Goal: Check status: Check status

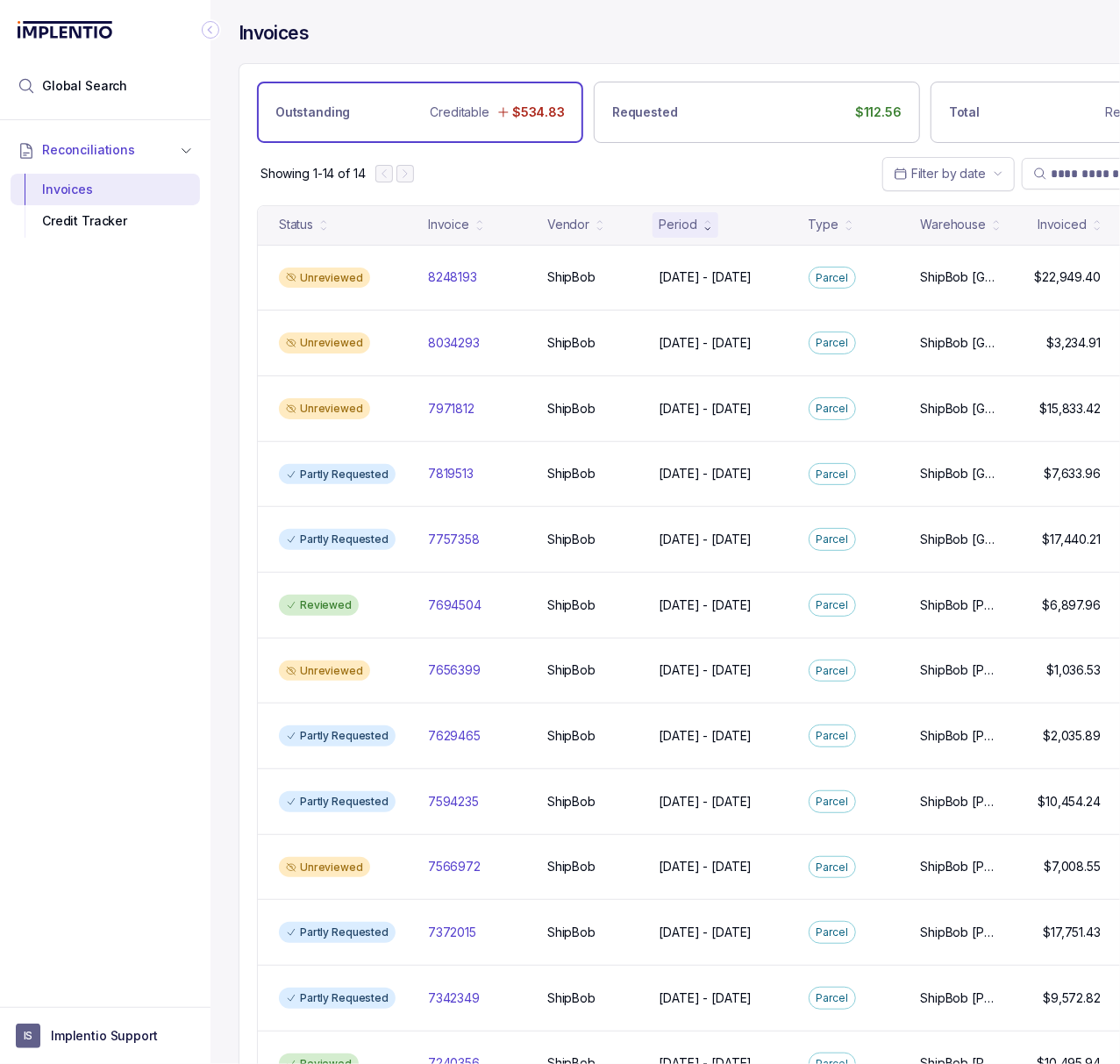
click at [214, 35] on icon "Collapse Icon" at bounding box center [210, 29] width 17 height 17
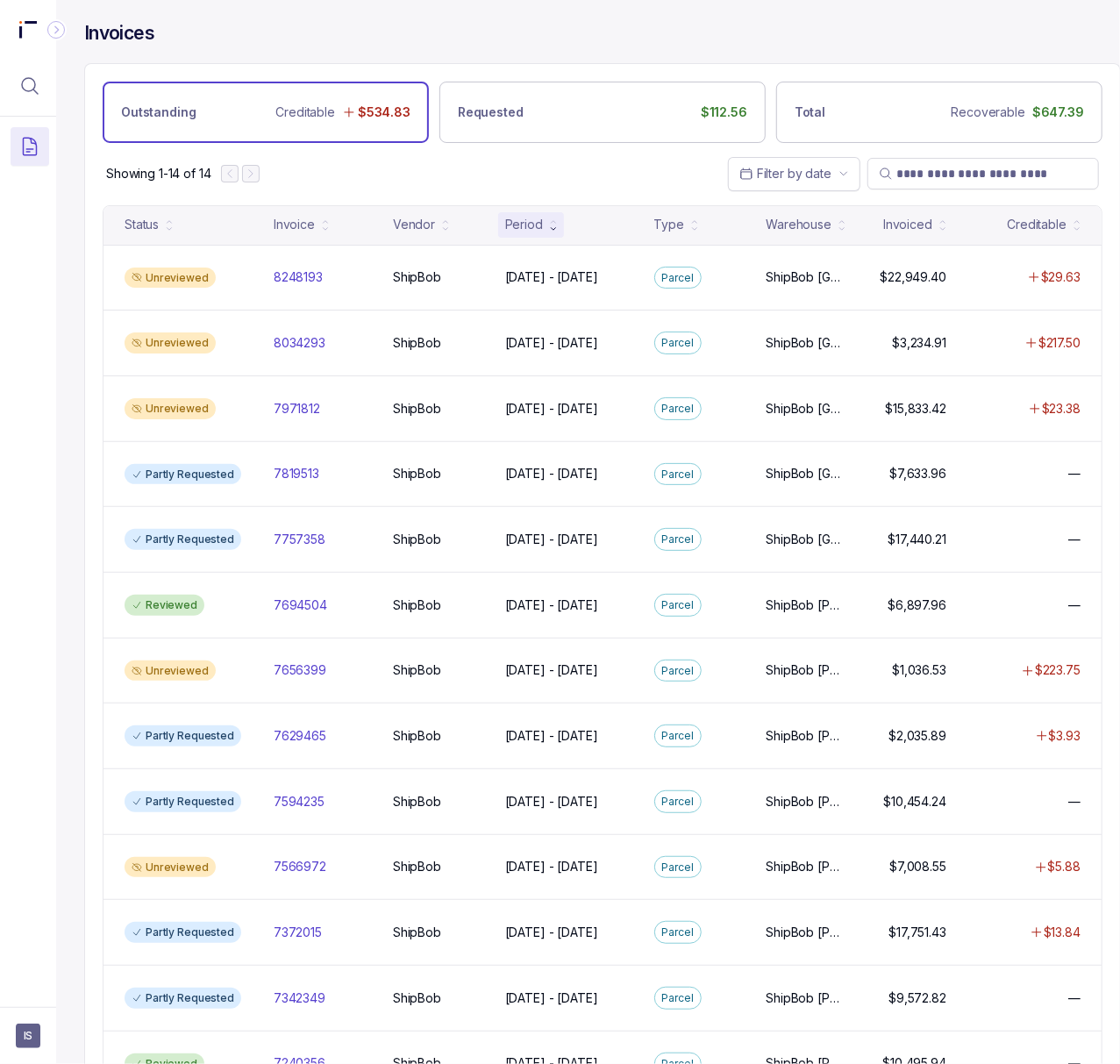
click at [534, 223] on div "Period" at bounding box center [523, 224] width 38 height 17
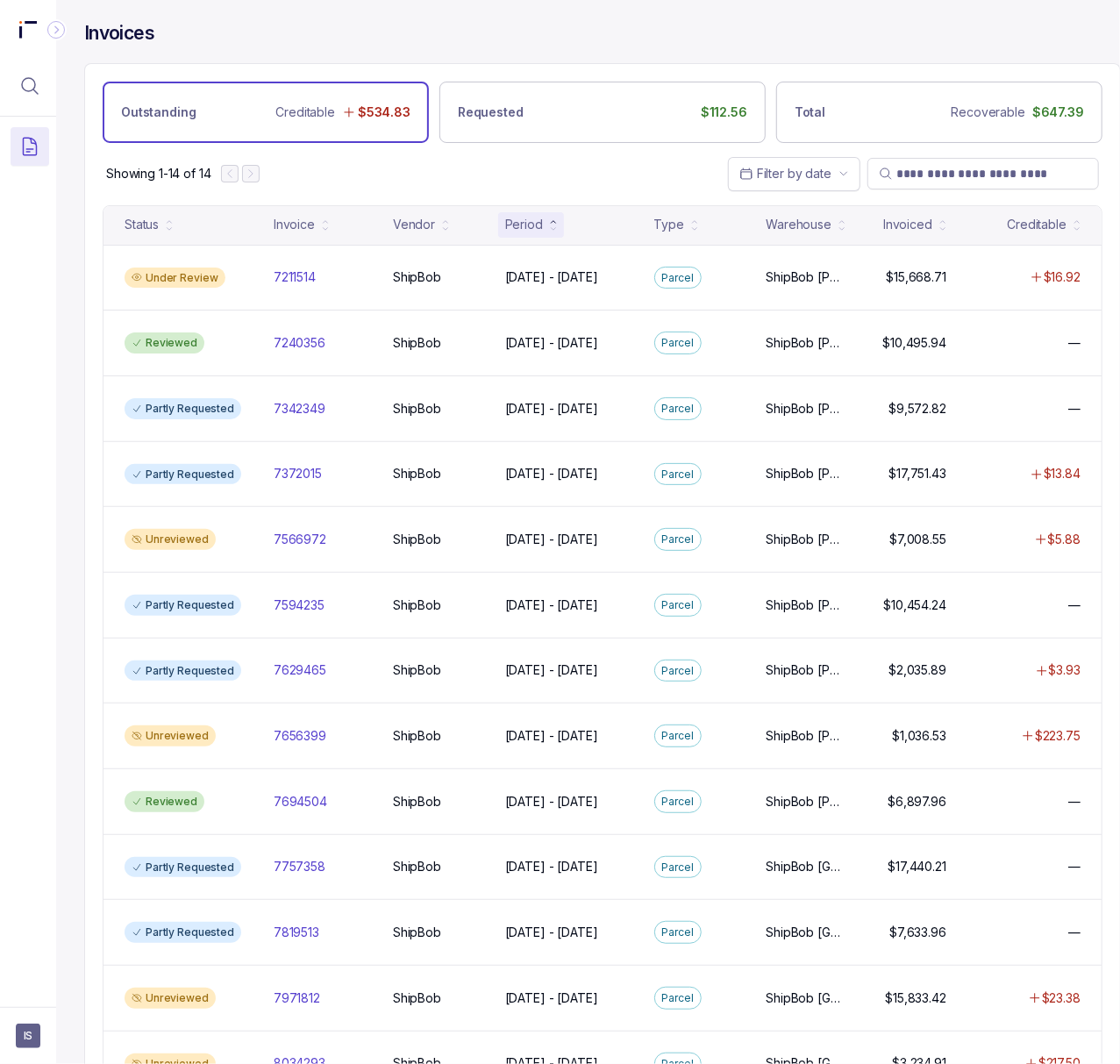
click at [534, 229] on div "Period" at bounding box center [523, 224] width 38 height 17
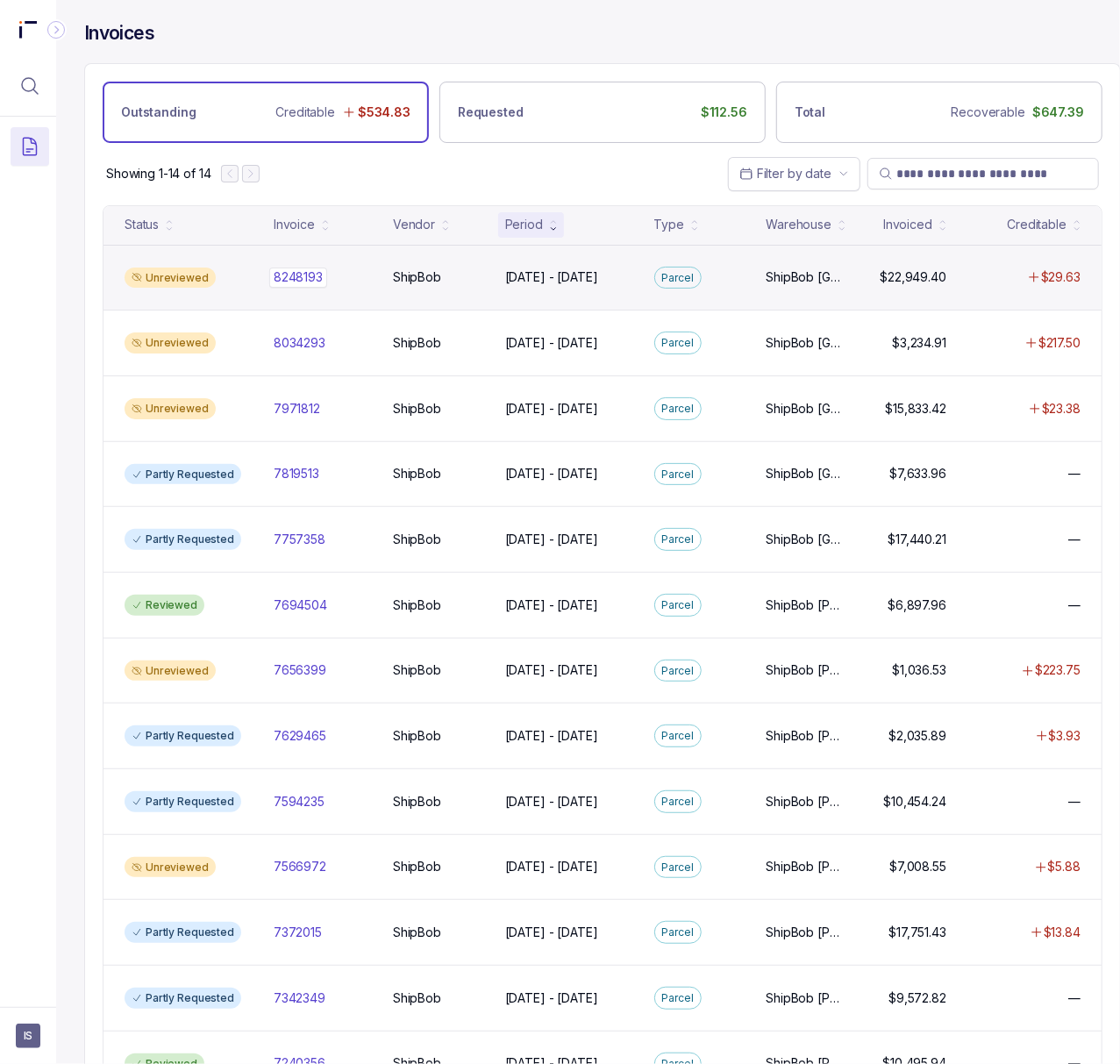
click at [284, 282] on p "8248193" at bounding box center [298, 277] width 58 height 19
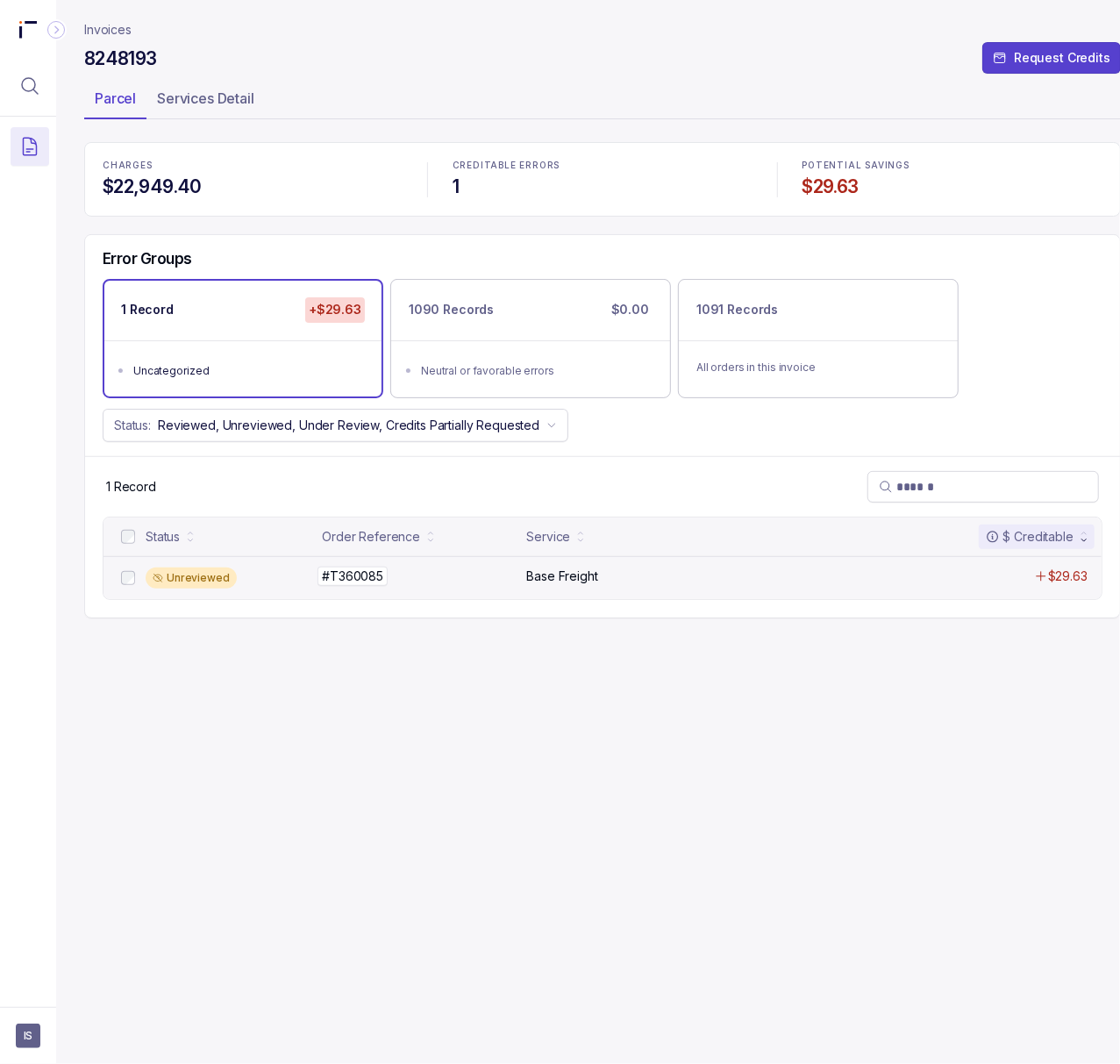
click at [348, 576] on p "#T360085" at bounding box center [352, 576] width 70 height 19
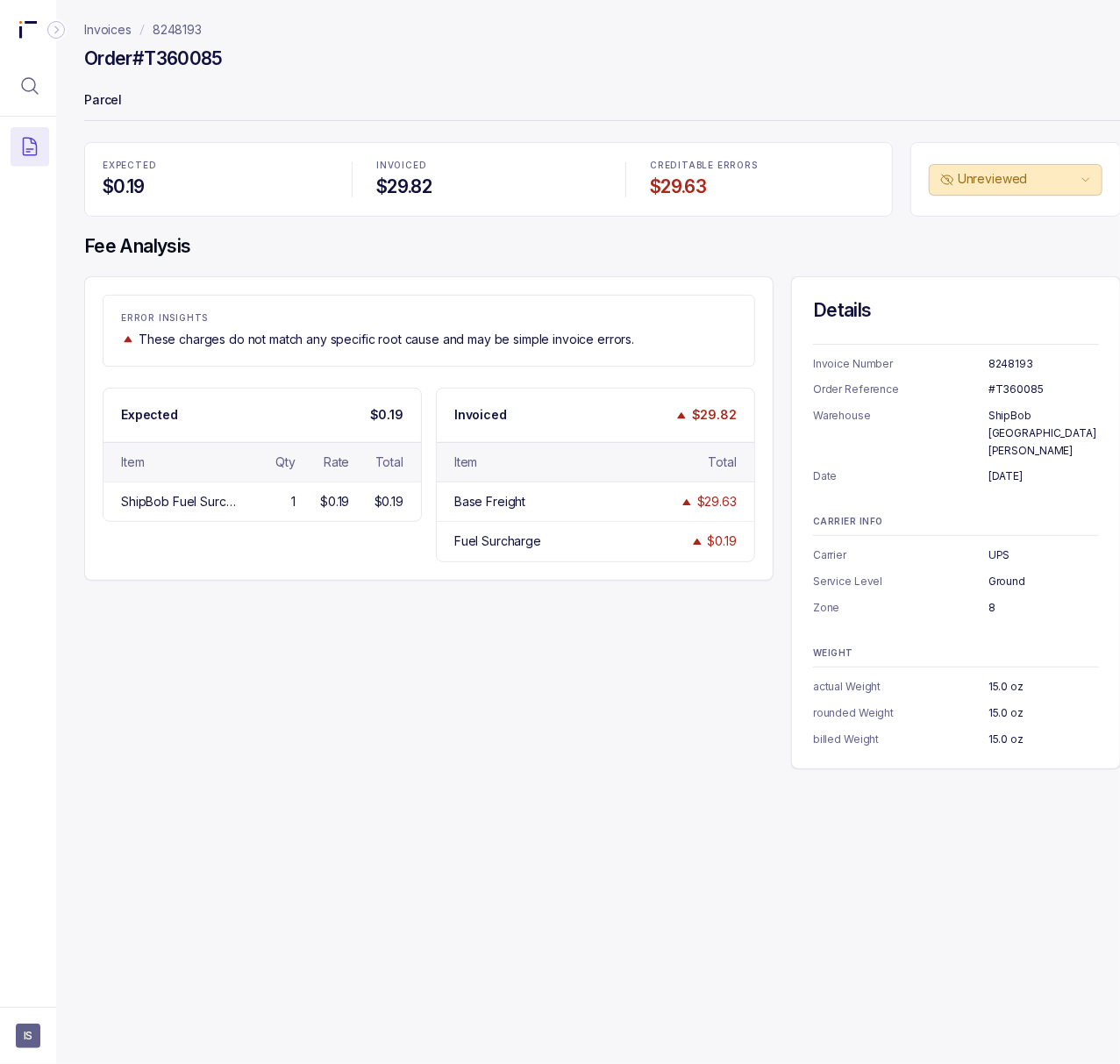
click at [994, 362] on p "8248193" at bounding box center [1044, 363] width 110 height 17
copy p "8248193"
click at [1025, 389] on p "#T360085" at bounding box center [1044, 389] width 110 height 17
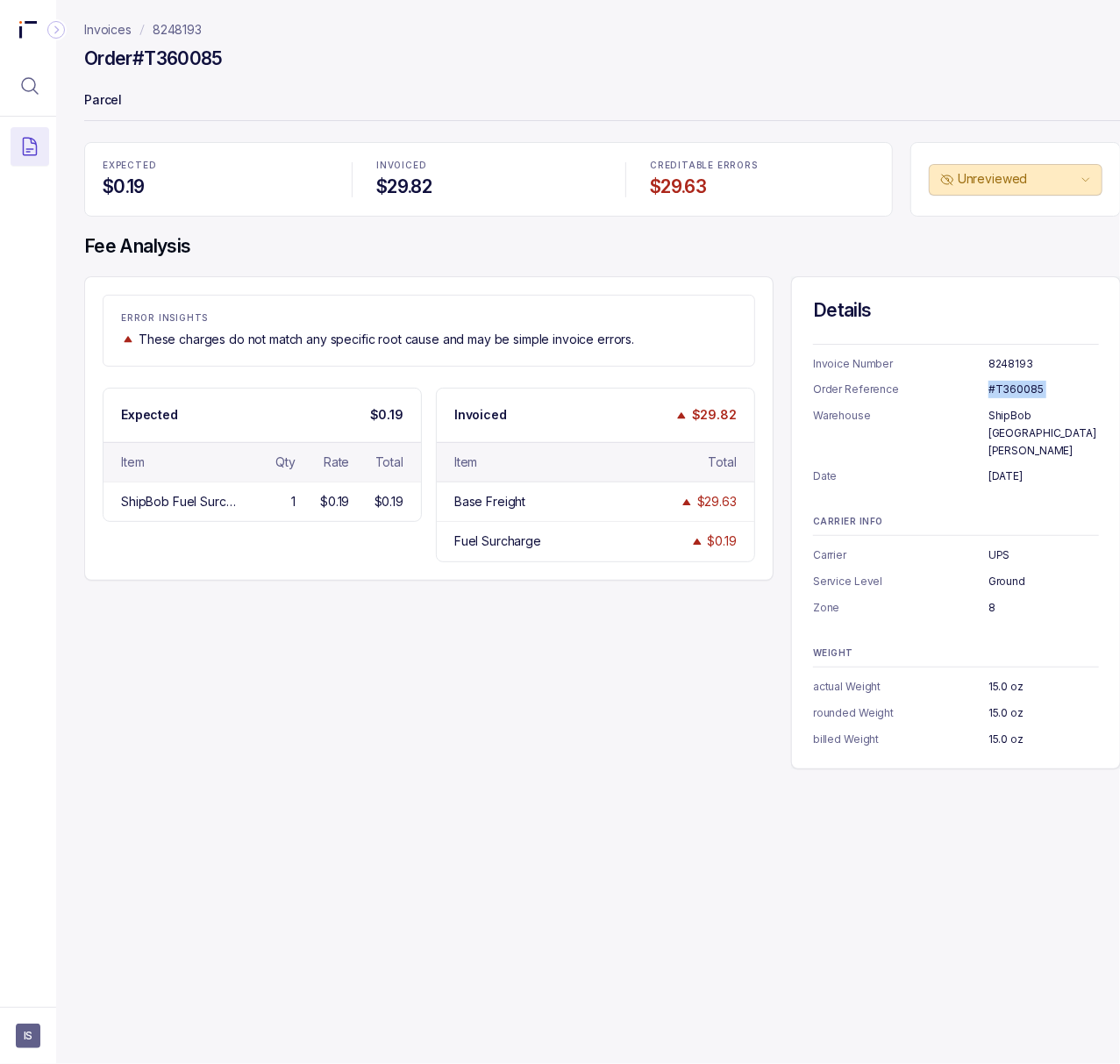
click at [1025, 389] on p "#T360085" at bounding box center [1044, 389] width 110 height 17
copy p "#T360085"
click at [1003, 467] on p "[DATE]" at bounding box center [1044, 475] width 110 height 17
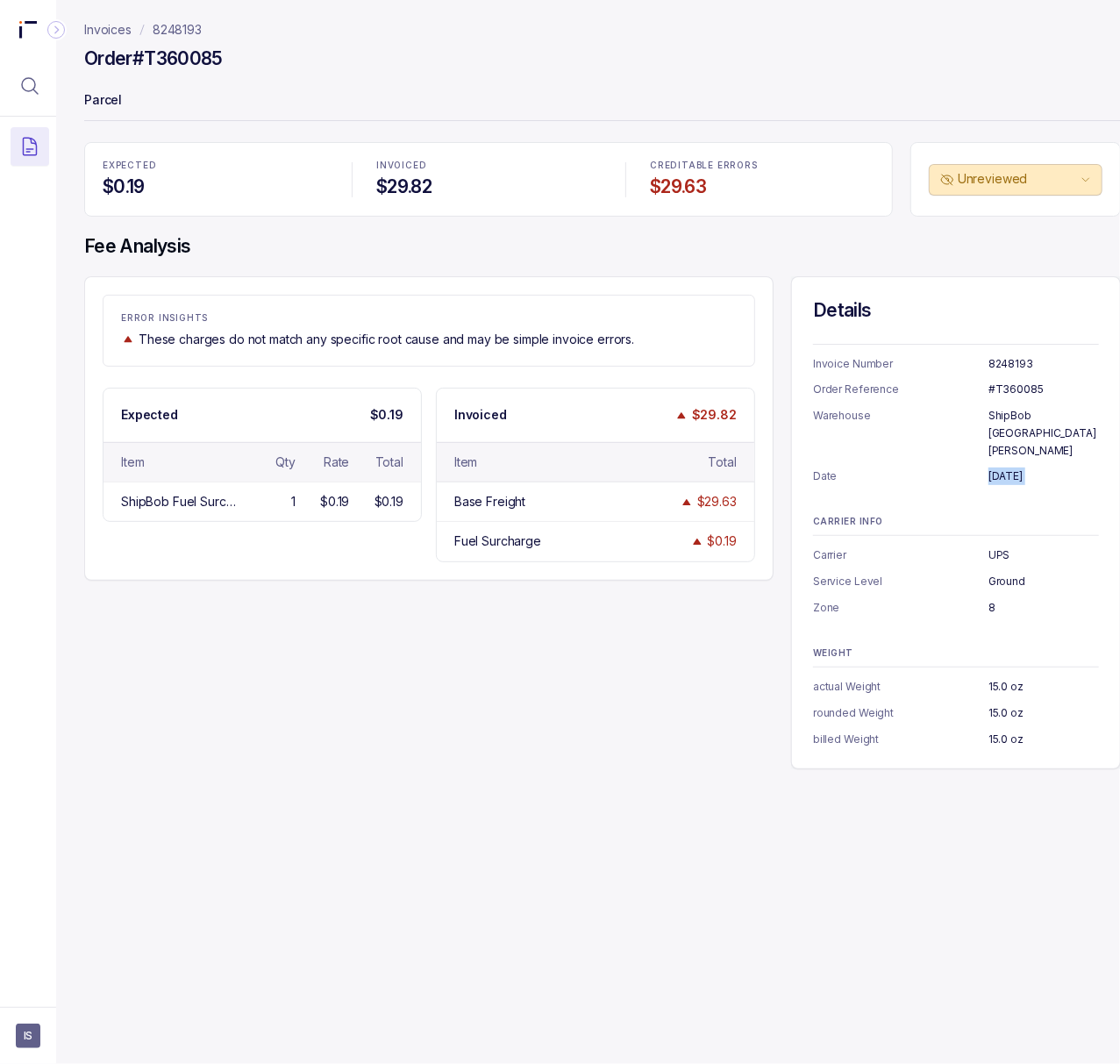
copy p "[DATE]"
click at [1043, 410] on p "ShipBob [GEOGRAPHIC_DATA][PERSON_NAME]" at bounding box center [1044, 432] width 110 height 51
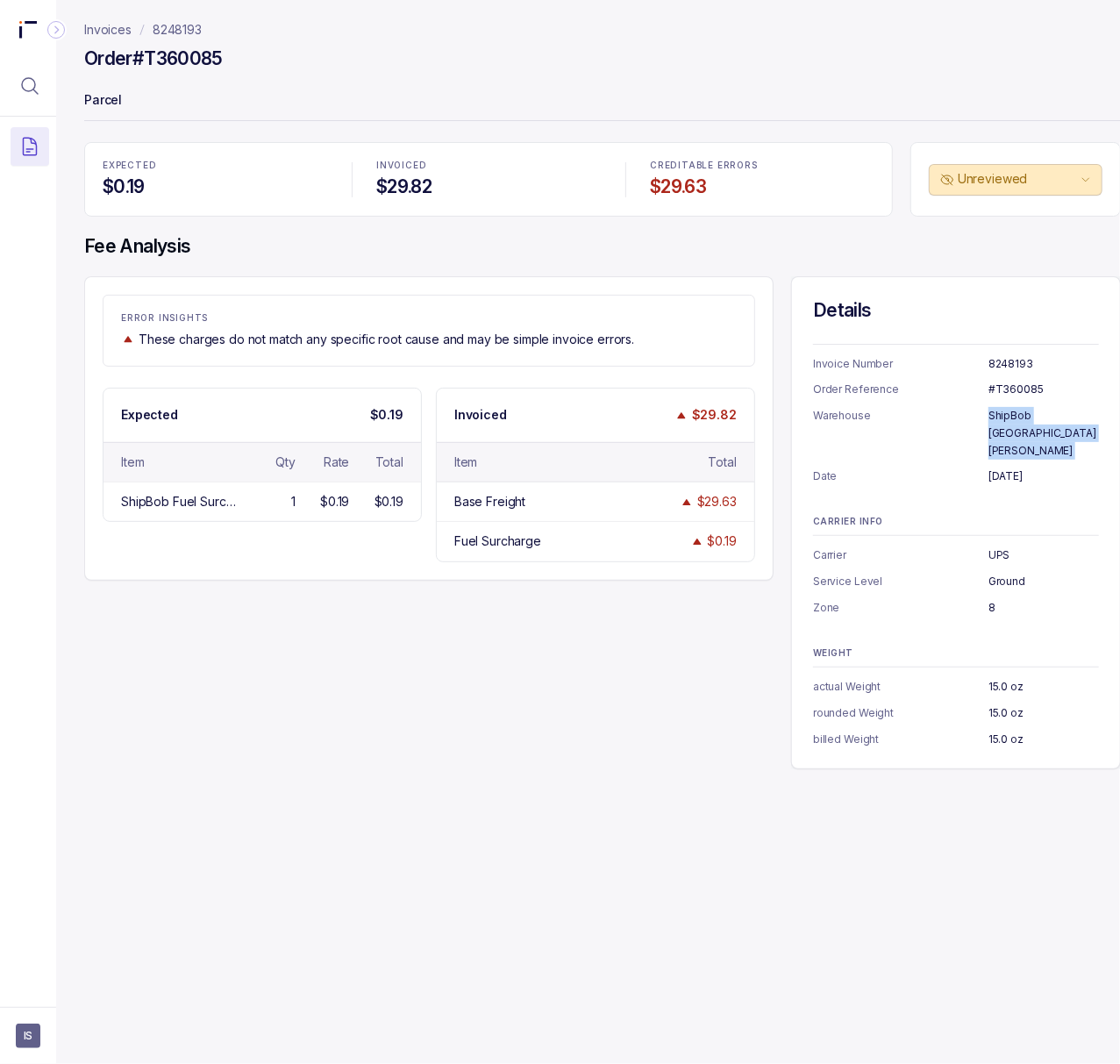
copy p "ShipBob [GEOGRAPHIC_DATA][PERSON_NAME]"
click at [996, 546] on p "UPS" at bounding box center [1044, 555] width 110 height 17
copy p "UPS"
click at [1008, 578] on ul "Carrier UPS Service Level Ground Zone 8" at bounding box center [955, 580] width 286 height 69
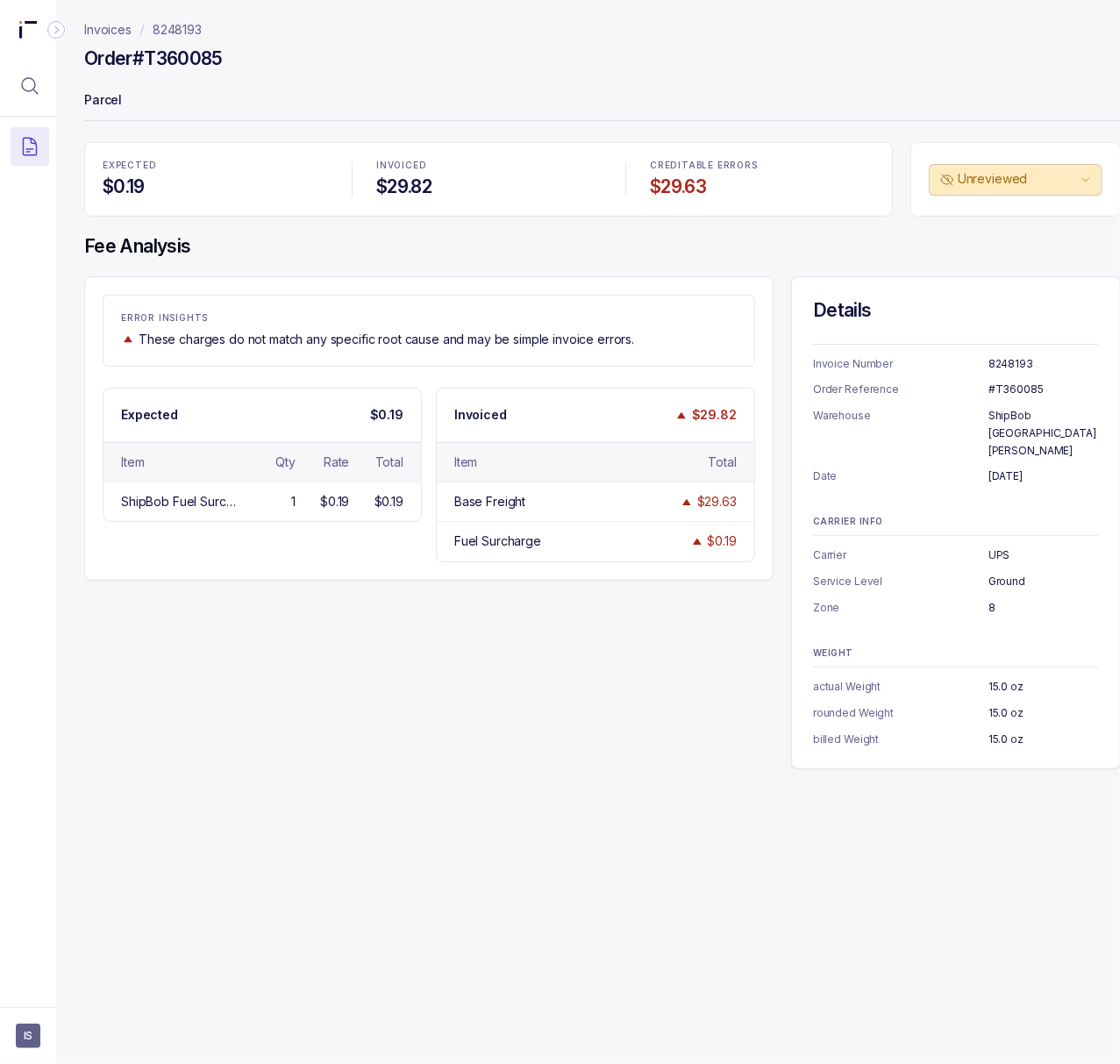
click at [1011, 573] on p "Ground" at bounding box center [1044, 581] width 110 height 17
copy p "Ground"
click at [989, 599] on p "8" at bounding box center [1044, 607] width 110 height 17
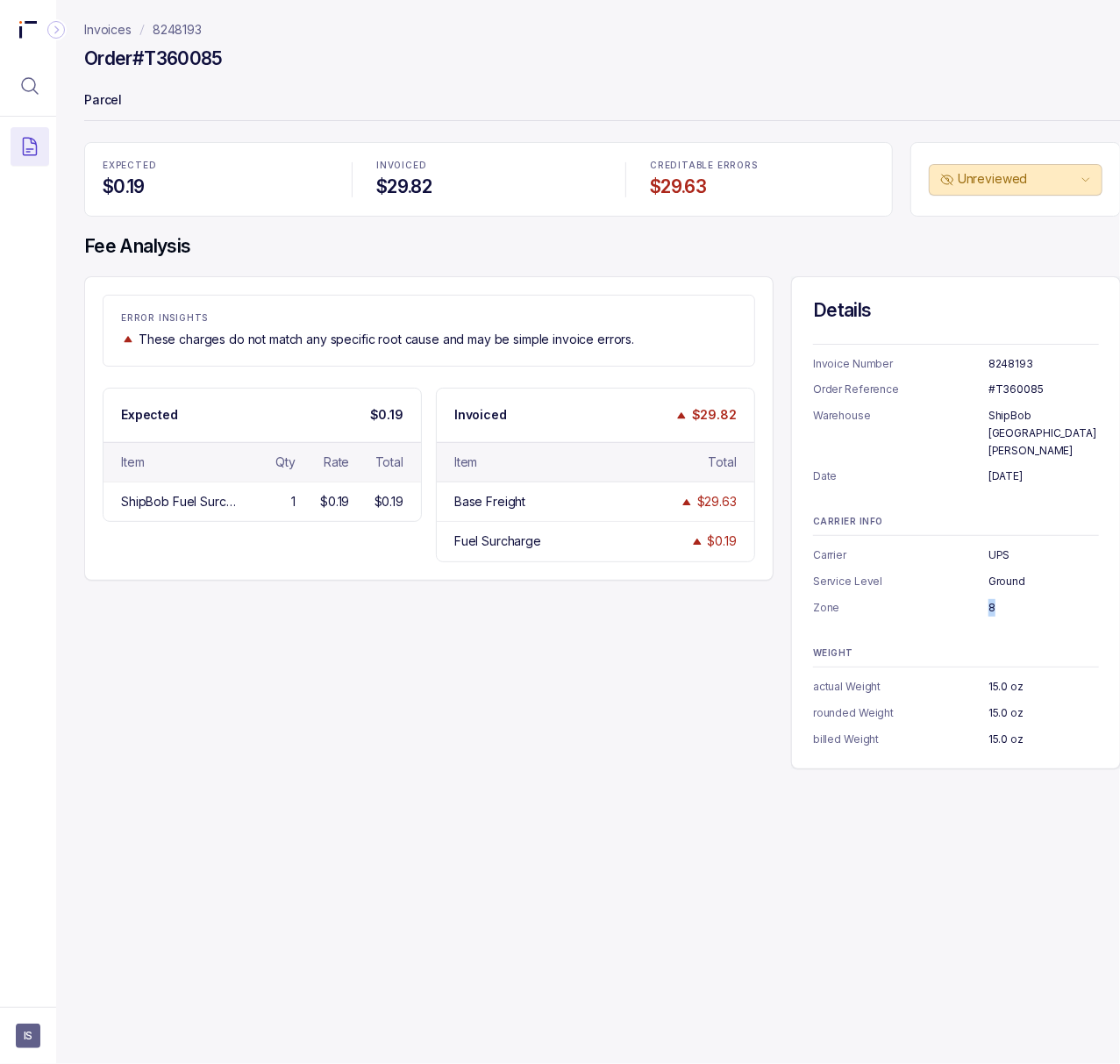
click at [989, 599] on p "8" at bounding box center [1044, 607] width 110 height 17
copy p "8"
click at [1011, 730] on p "15.0 oz" at bounding box center [1044, 738] width 110 height 17
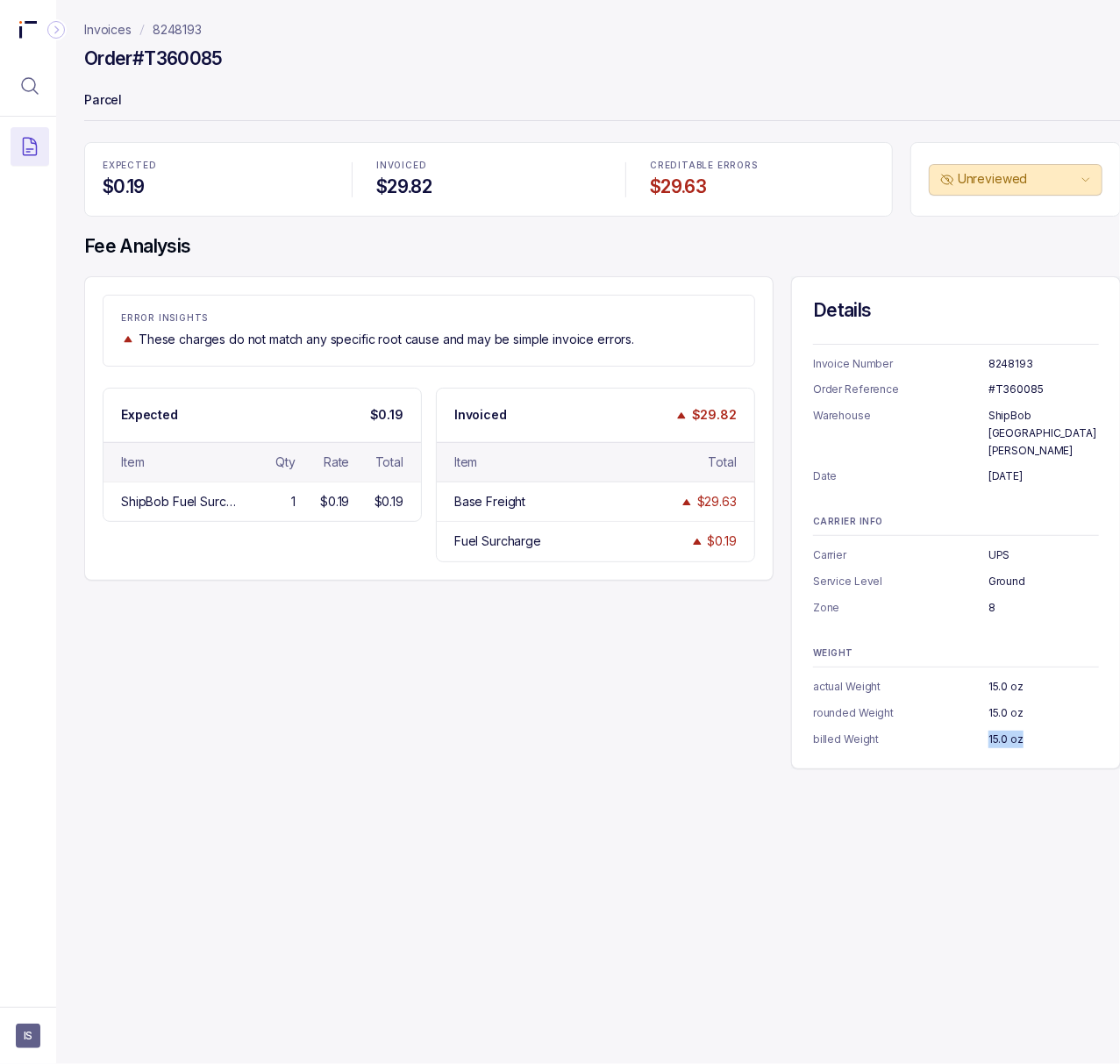
copy p "15.0 oz"
